Goal: Find contact information: Obtain details needed to contact an individual or organization

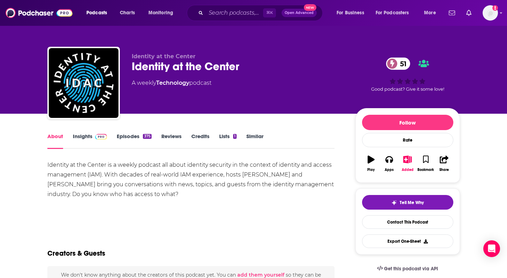
scroll to position [24, 0]
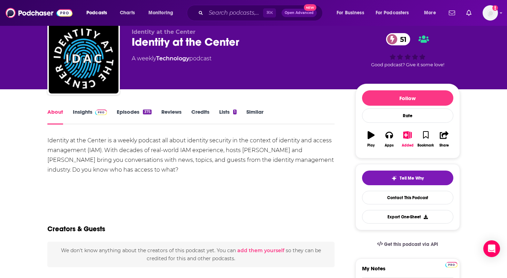
click at [124, 148] on div "Identity at the Center is a weekly podcast all about identity security in the c…" at bounding box center [191, 155] width 288 height 39
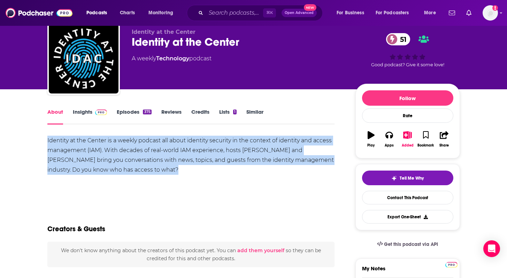
click at [124, 148] on div "Identity at the Center is a weekly podcast all about identity security in the c…" at bounding box center [191, 155] width 288 height 39
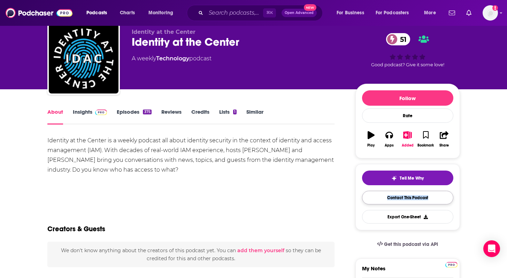
click at [427, 199] on link "Contact This Podcast" at bounding box center [407, 198] width 91 height 14
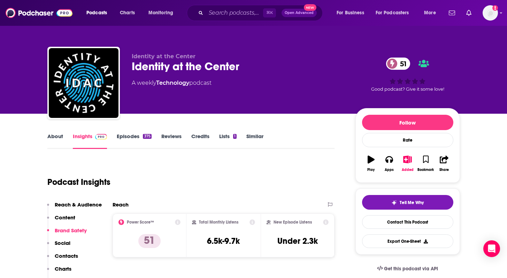
click at [53, 138] on link "About" at bounding box center [55, 141] width 16 height 16
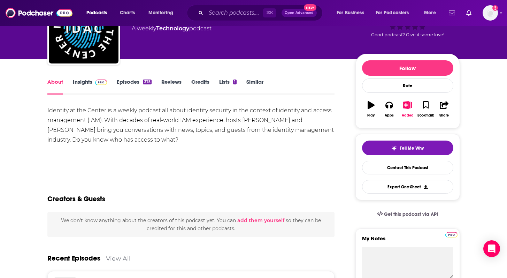
scroll to position [20, 0]
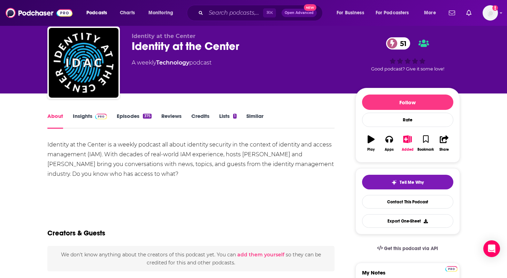
click at [132, 118] on link "Episodes 375" at bounding box center [134, 121] width 35 height 16
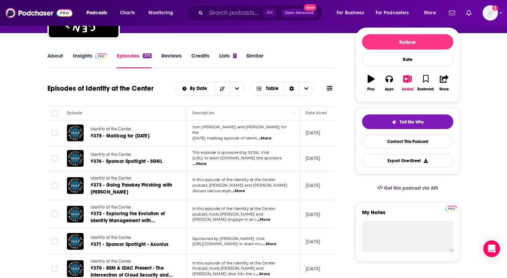
scroll to position [83, 0]
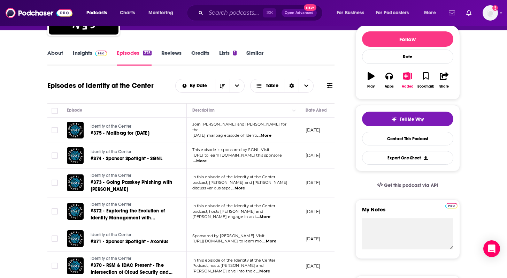
click at [271, 134] on span "...More" at bounding box center [264, 136] width 14 height 6
click at [207, 160] on span "...More" at bounding box center [200, 161] width 14 height 6
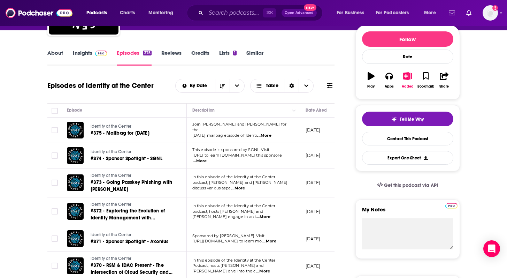
click at [245, 186] on span "...More" at bounding box center [238, 188] width 14 height 6
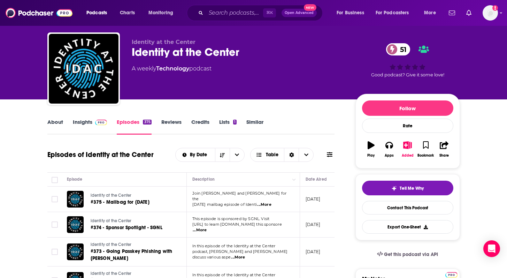
scroll to position [0, 0]
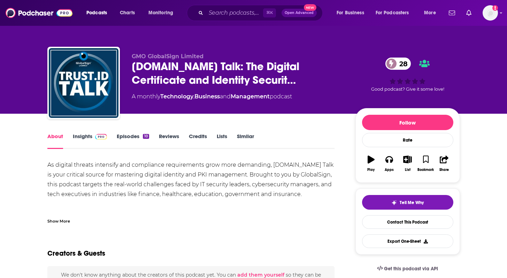
click at [90, 139] on link "Insights" at bounding box center [90, 141] width 35 height 16
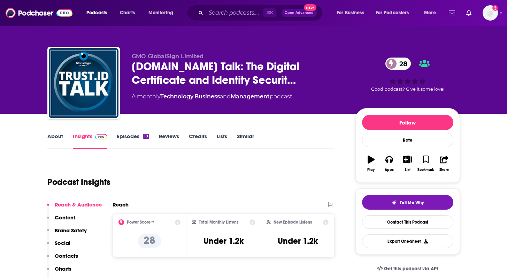
click at [137, 135] on link "Episodes 10" at bounding box center [133, 141] width 32 height 16
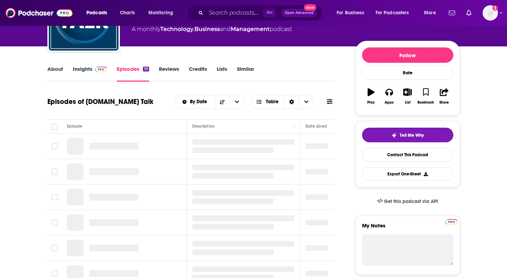
scroll to position [68, 0]
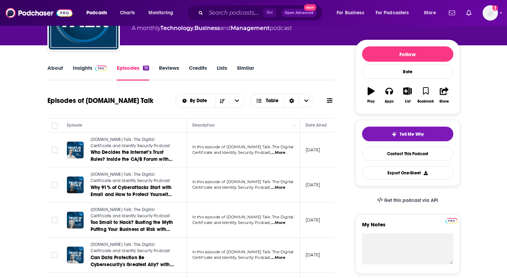
click at [286, 153] on span "...More" at bounding box center [279, 153] width 14 height 6
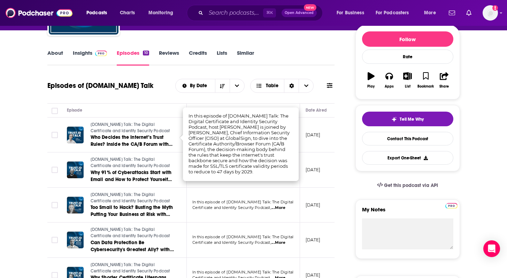
scroll to position [86, 0]
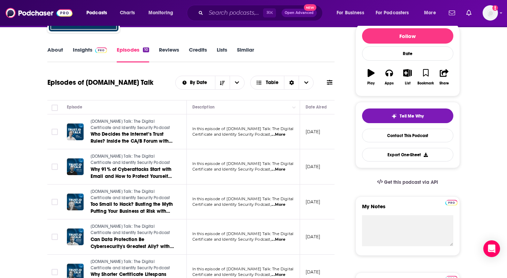
click at [52, 50] on link "About" at bounding box center [55, 54] width 16 height 16
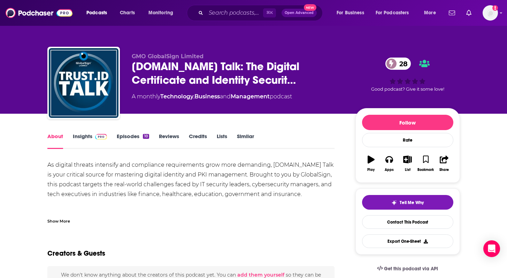
scroll to position [37, 0]
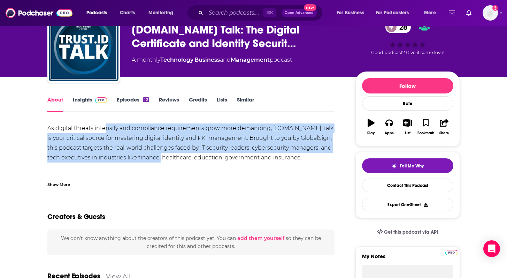
drag, startPoint x: 107, startPoint y: 130, endPoint x: 158, endPoint y: 155, distance: 57.4
click at [158, 155] on div "As digital threats intensify and compliance requirements grow more demanding, T…" at bounding box center [191, 191] width 288 height 137
click at [128, 101] on link "Episodes 10" at bounding box center [133, 104] width 32 height 16
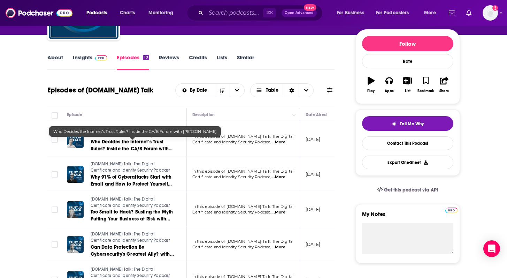
scroll to position [80, 0]
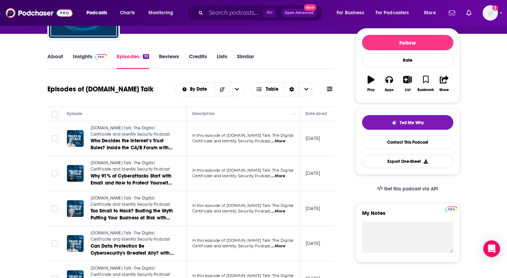
click at [284, 138] on p "In this episode of Trust.ID Talk: The Digital" at bounding box center [242, 136] width 101 height 6
click at [283, 142] on span "...More" at bounding box center [279, 141] width 14 height 6
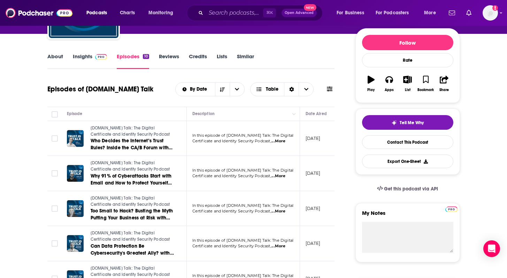
click at [278, 177] on span "...More" at bounding box center [279, 176] width 14 height 6
click at [282, 211] on span "...More" at bounding box center [279, 211] width 14 height 6
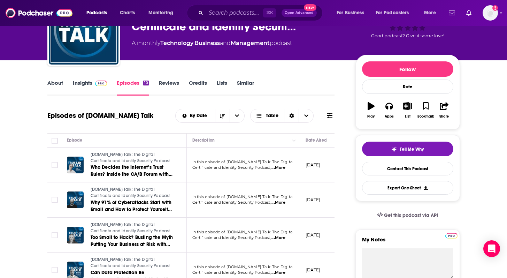
scroll to position [57, 0]
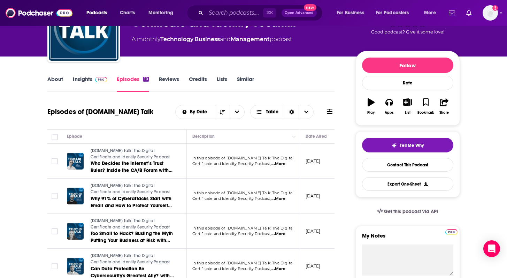
click at [53, 79] on link "About" at bounding box center [55, 84] width 16 height 16
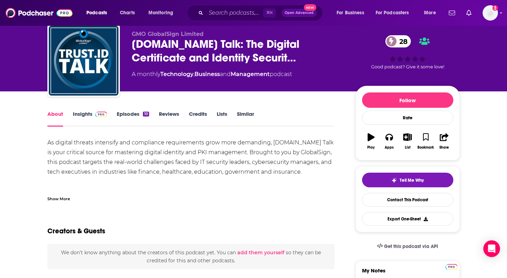
scroll to position [29, 0]
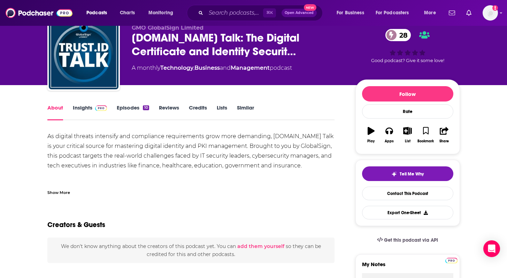
click at [131, 136] on div "As digital threats intensify and compliance requirements grow more demanding, T…" at bounding box center [191, 199] width 288 height 137
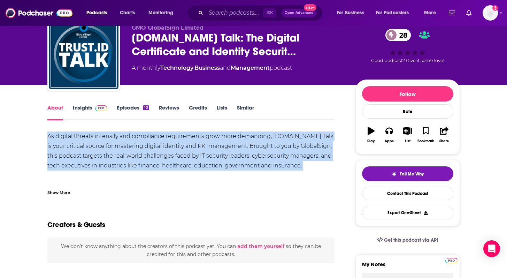
click at [131, 136] on div "As digital threats intensify and compliance requirements grow more demanding, T…" at bounding box center [191, 199] width 288 height 137
click at [126, 147] on div "As digital threats intensify and compliance requirements grow more demanding, T…" at bounding box center [191, 199] width 288 height 137
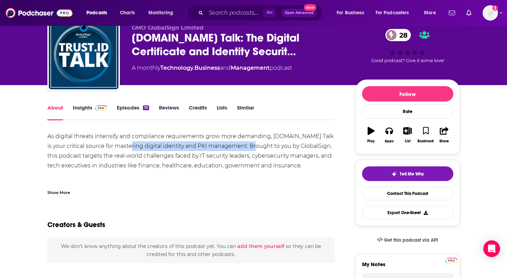
drag, startPoint x: 126, startPoint y: 147, endPoint x: 233, endPoint y: 148, distance: 107.4
click at [233, 148] on div "As digital threats intensify and compliance requirements grow more demanding, T…" at bounding box center [191, 199] width 288 height 137
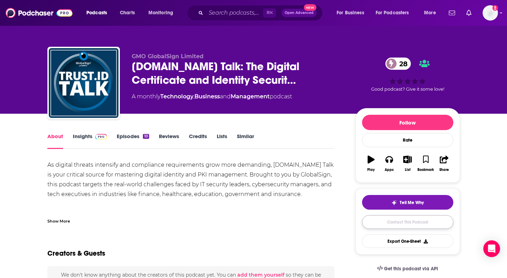
click at [384, 221] on link "Contact This Podcast" at bounding box center [407, 222] width 91 height 14
